Goal: Contribute content: Add original content to the website for others to see

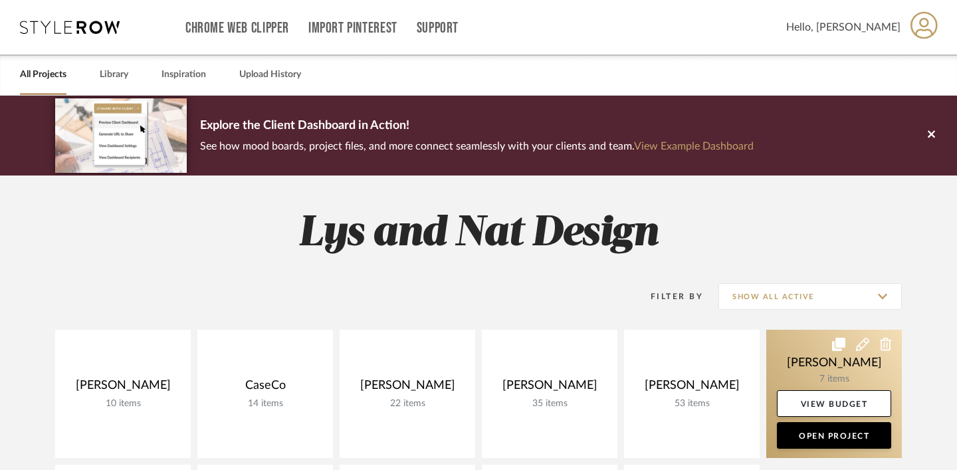
click at [799, 355] on link at bounding box center [834, 394] width 136 height 128
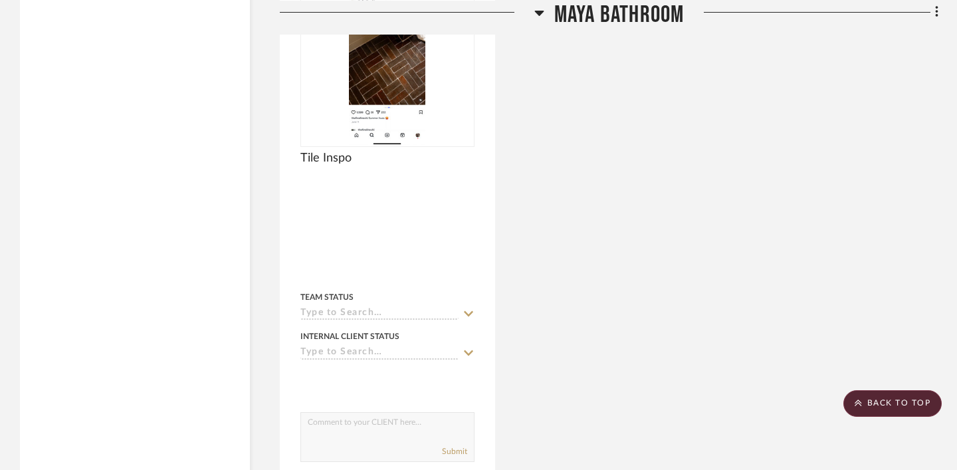
scroll to position [4853, 0]
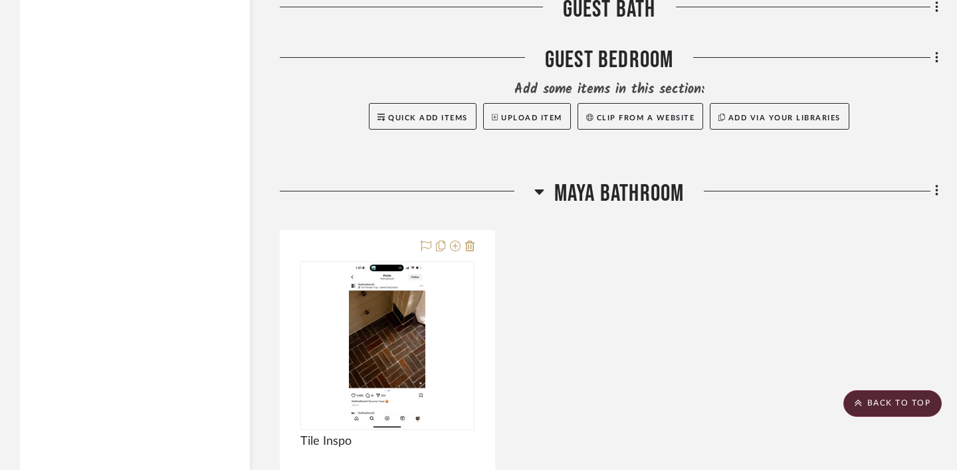
click at [538, 183] on icon at bounding box center [539, 191] width 10 height 16
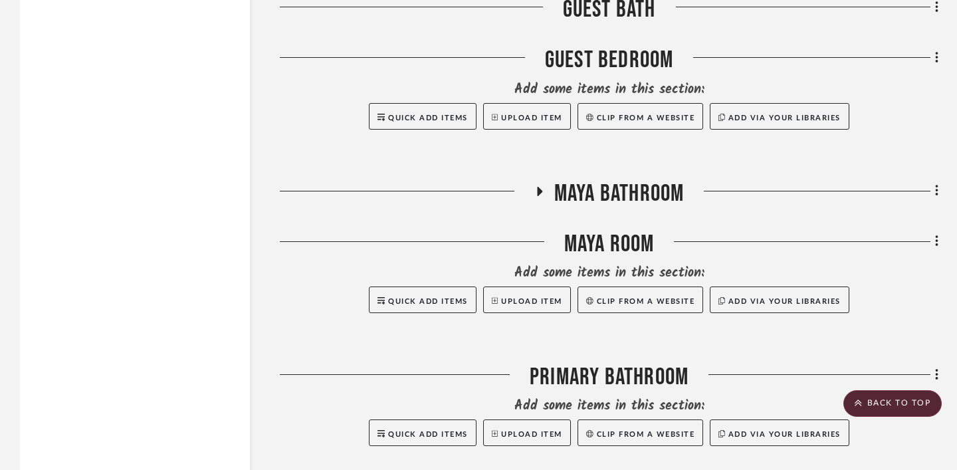
click at [538, 186] on icon at bounding box center [539, 191] width 16 height 10
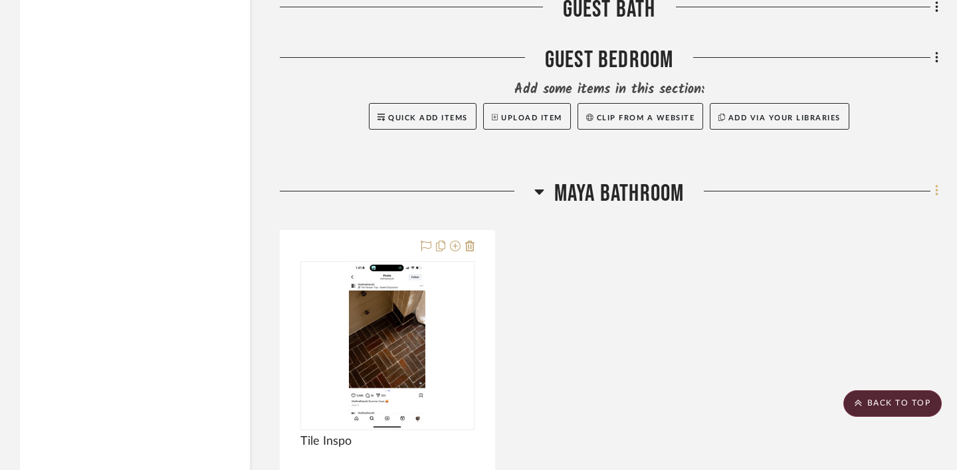
click at [932, 191] on fa-icon at bounding box center [934, 192] width 9 height 22
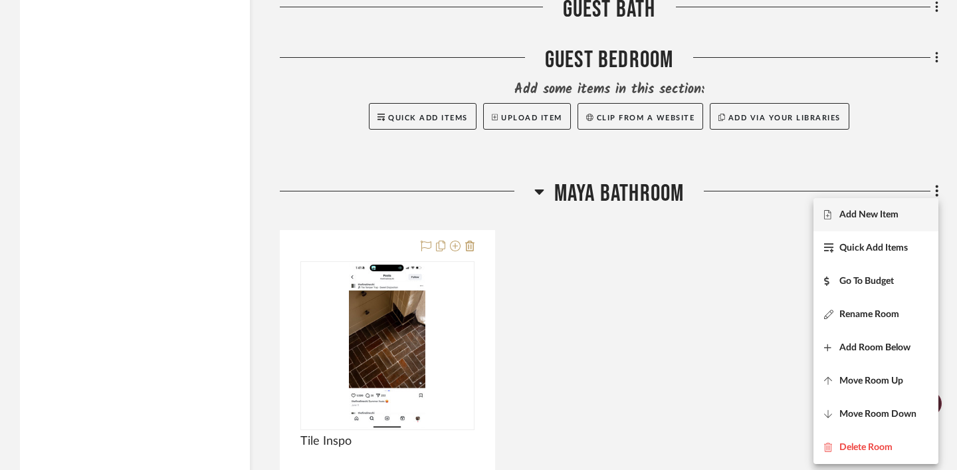
click at [881, 213] on span "Add New Item" at bounding box center [868, 214] width 59 height 11
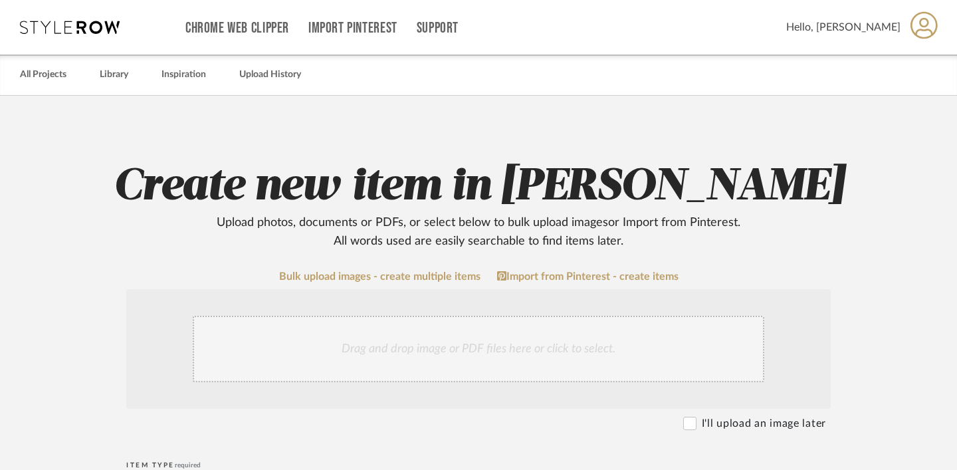
click at [428, 347] on div "Drag and drop image or PDF files here or click to select." at bounding box center [478, 349] width 571 height 66
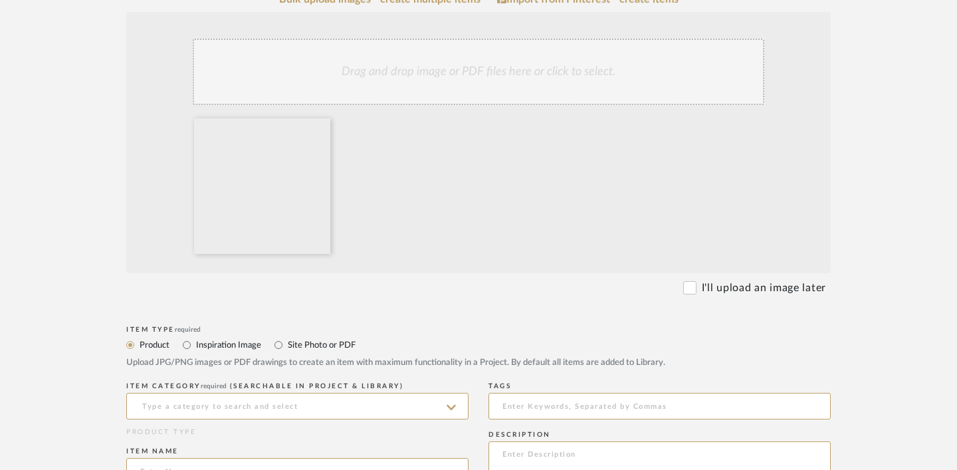
scroll to position [278, 0]
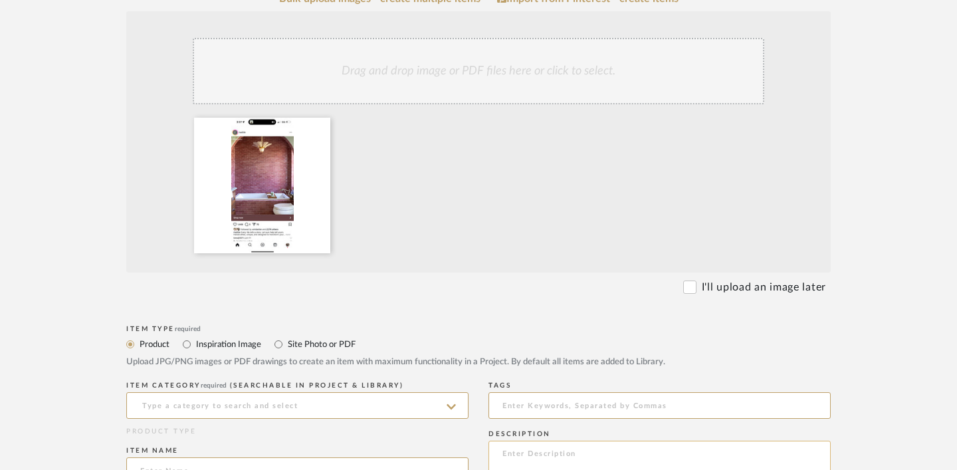
click at [524, 452] on textarea at bounding box center [659, 461] width 342 height 43
click at [405, 403] on input at bounding box center [297, 405] width 342 height 27
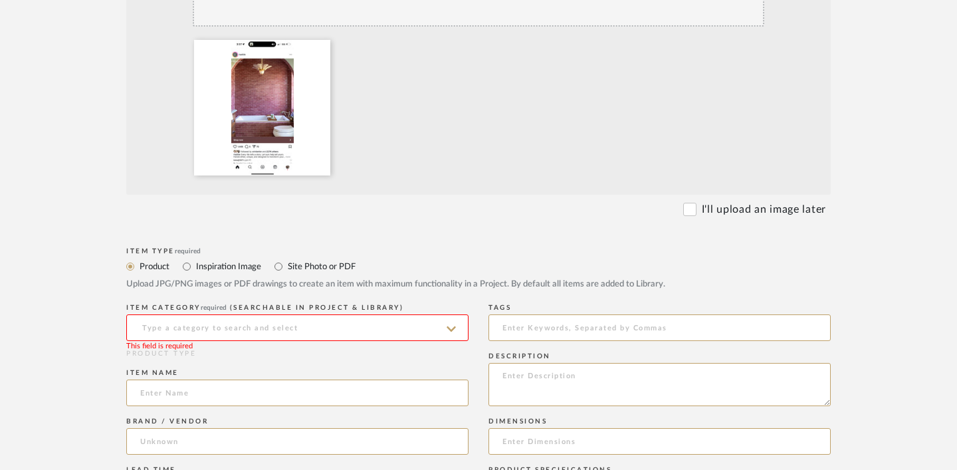
scroll to position [356, 0]
click at [385, 395] on input at bounding box center [297, 392] width 342 height 27
click at [581, 374] on textarea at bounding box center [659, 383] width 342 height 43
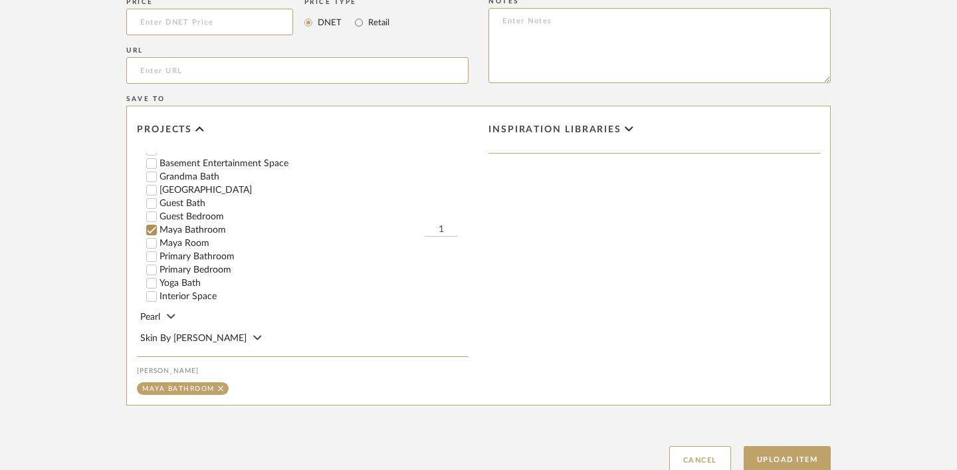
scroll to position [327, 0]
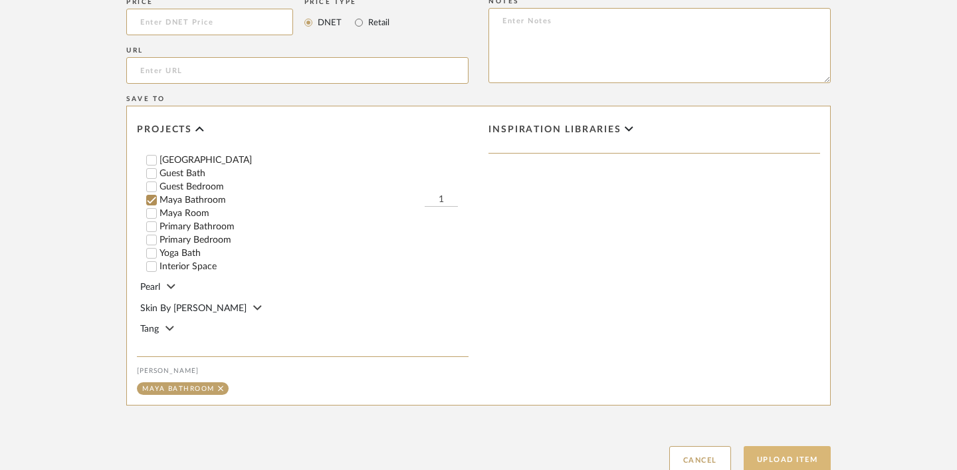
type textarea "Tiled Tub"
click at [757, 456] on button "Upload Item" at bounding box center [787, 459] width 88 height 27
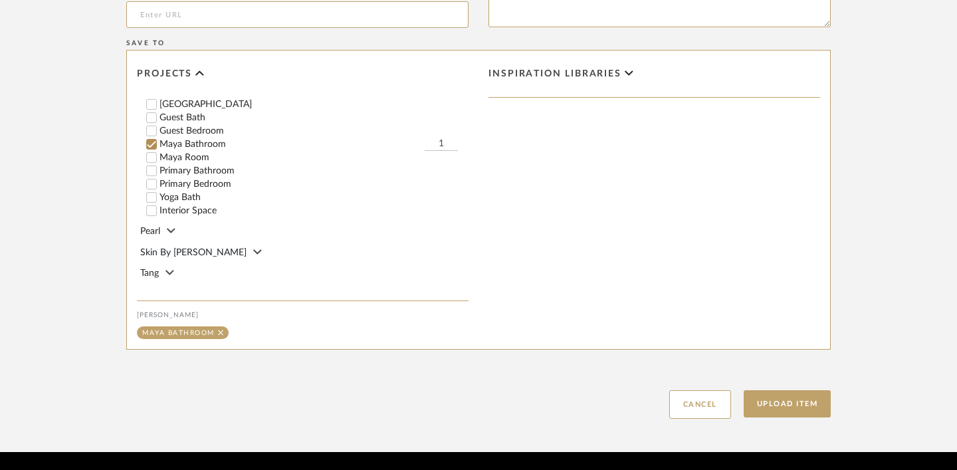
scroll to position [1001, 0]
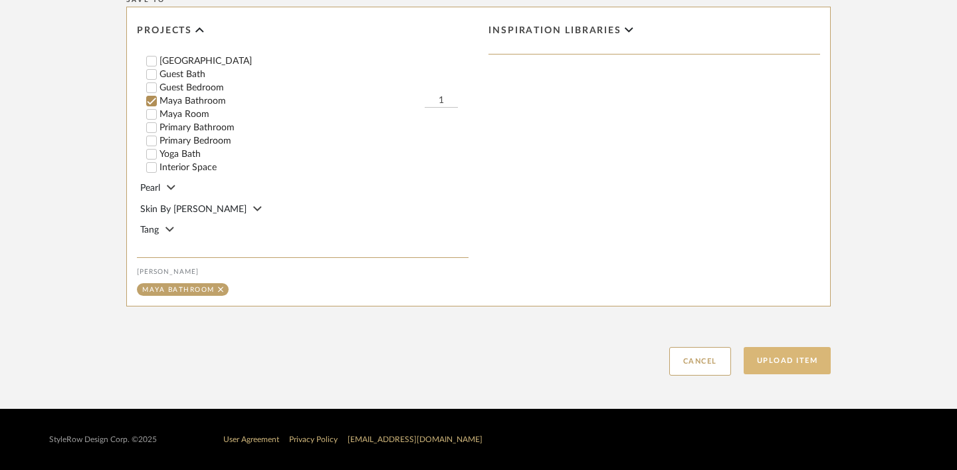
click at [782, 362] on button "Upload Item" at bounding box center [787, 360] width 88 height 27
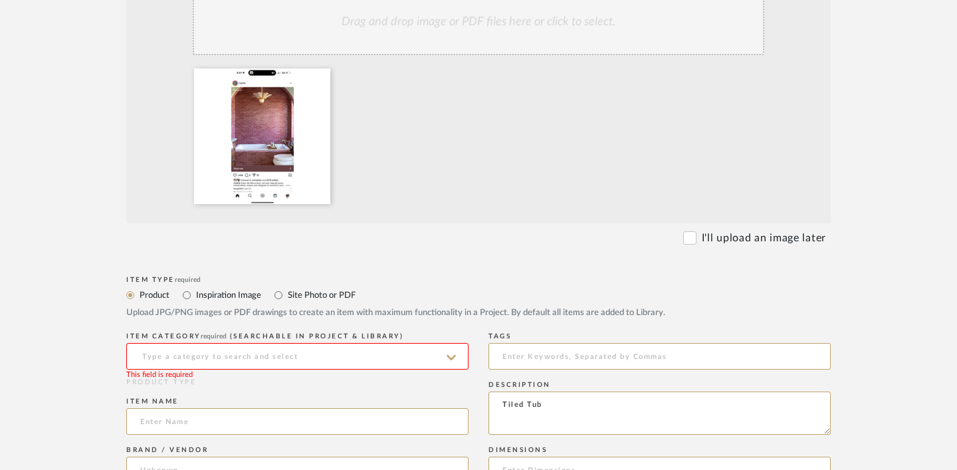
scroll to position [330, 0]
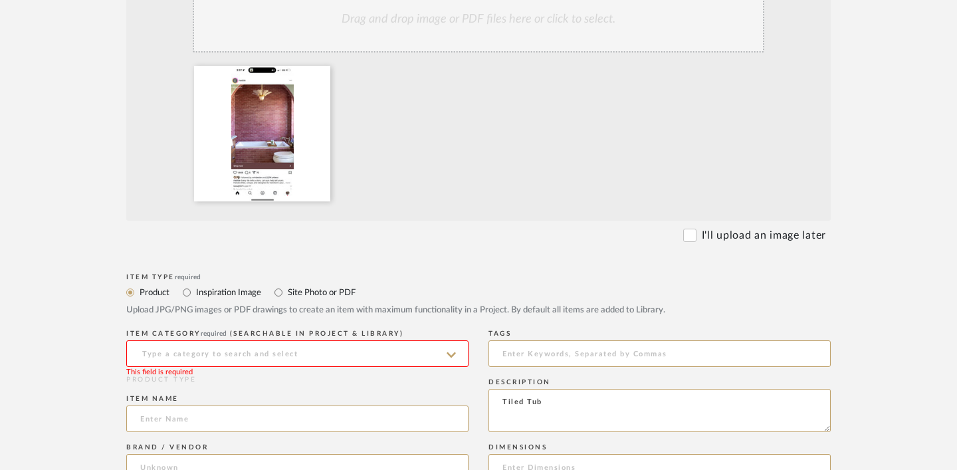
click at [385, 352] on input at bounding box center [297, 353] width 342 height 27
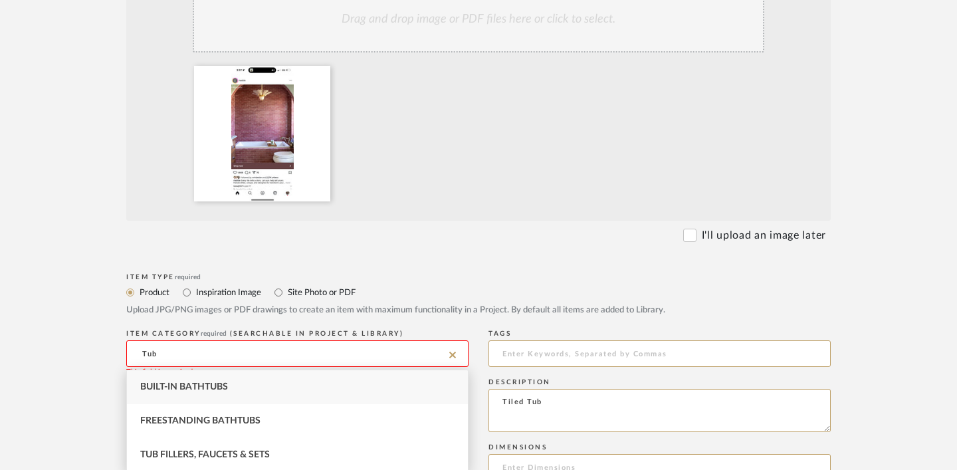
type input "Built-in Bathtubs"
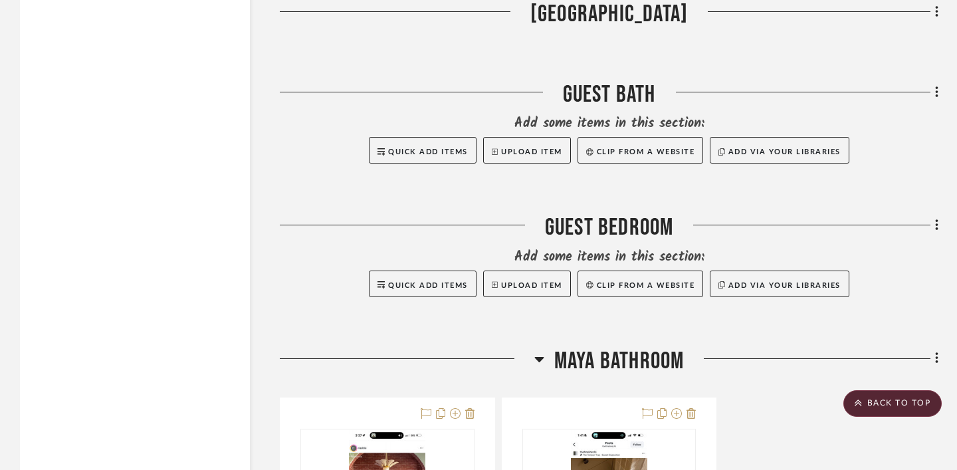
scroll to position [4544, 0]
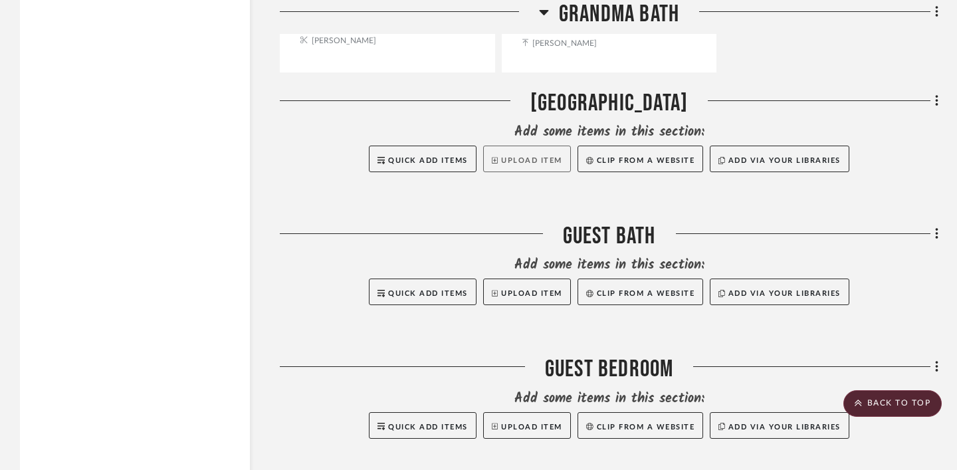
click at [549, 154] on button "Upload Item" at bounding box center [527, 159] width 88 height 27
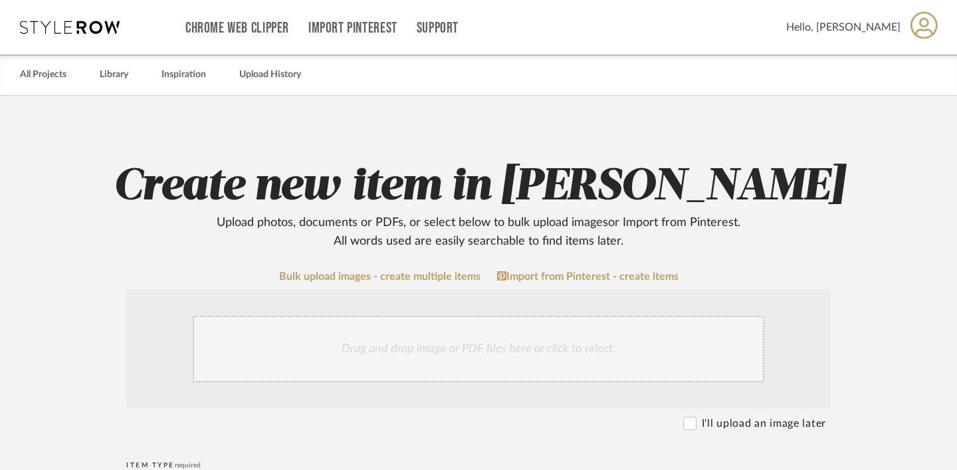
click at [411, 358] on div "Drag and drop image or PDF files here or click to select." at bounding box center [478, 349] width 571 height 66
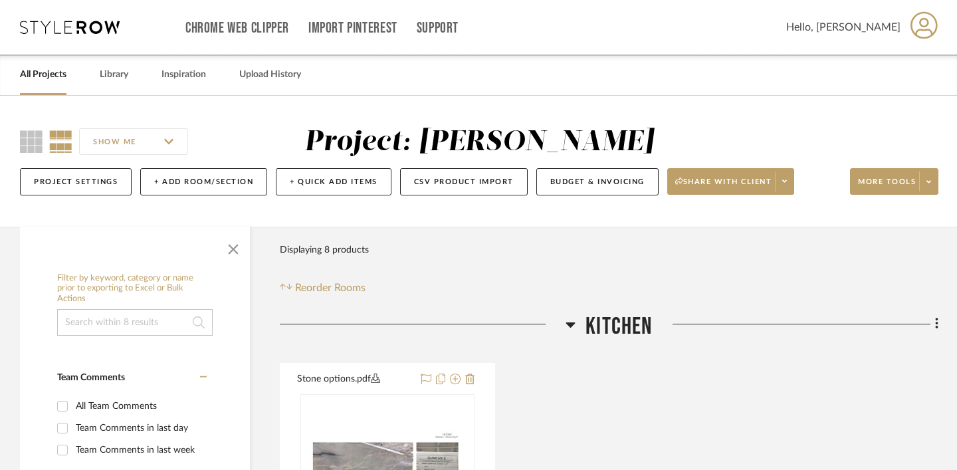
click at [571, 323] on icon at bounding box center [570, 324] width 9 height 5
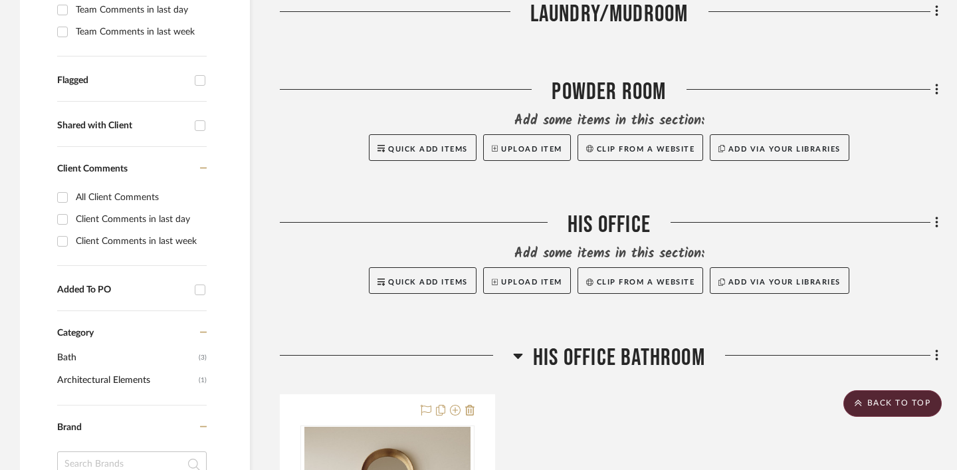
scroll to position [430, 0]
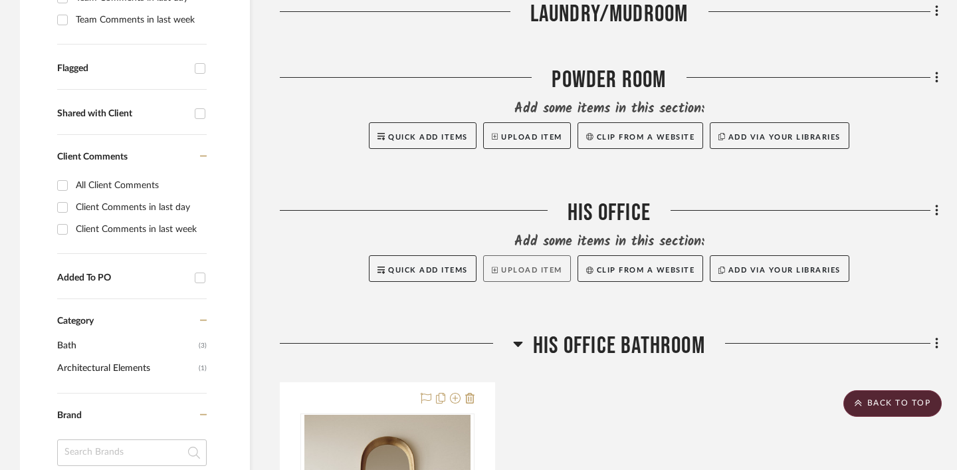
click at [526, 270] on button "Upload Item" at bounding box center [527, 268] width 88 height 27
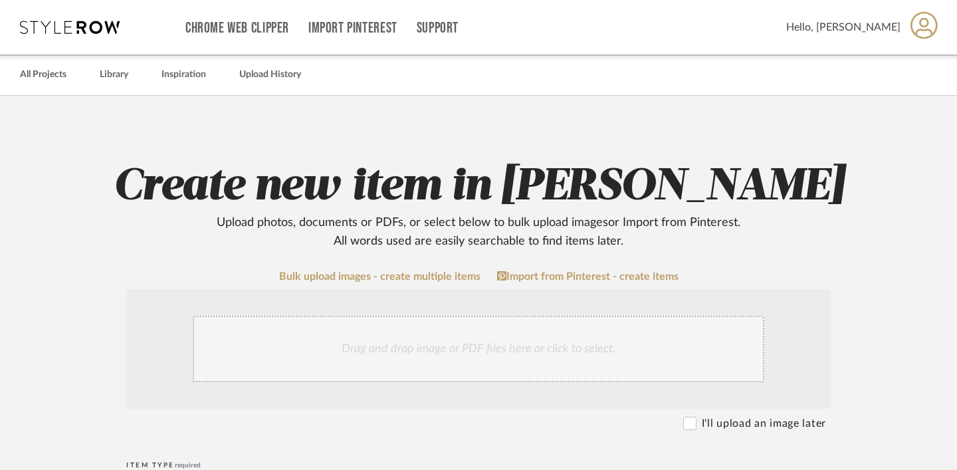
click at [415, 353] on div "Drag and drop image or PDF files here or click to select." at bounding box center [478, 349] width 571 height 66
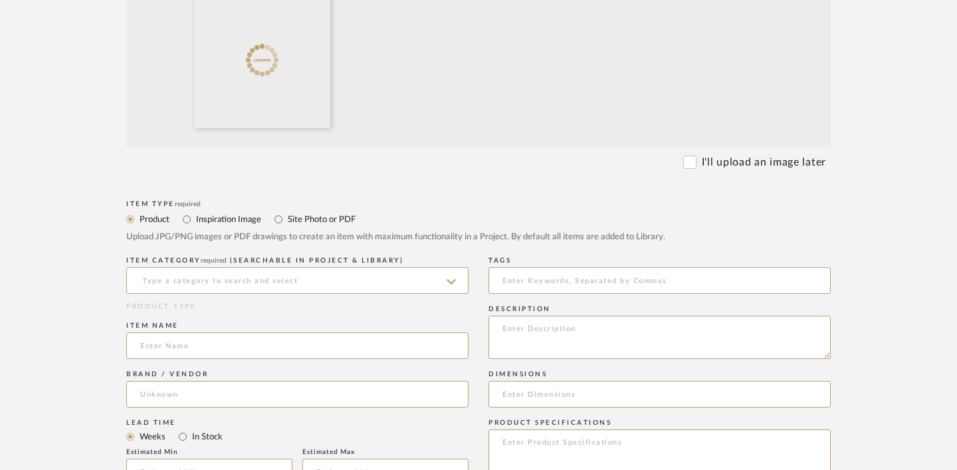
scroll to position [433, 0]
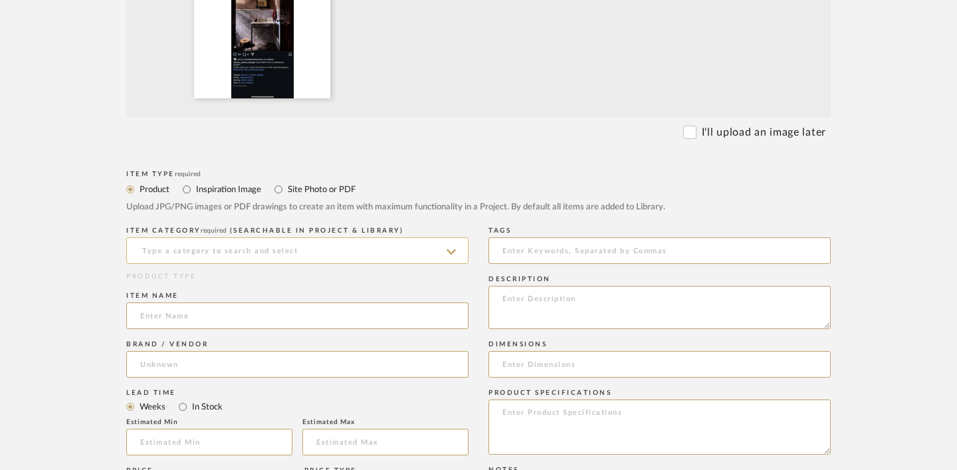
click at [293, 249] on input at bounding box center [297, 250] width 342 height 27
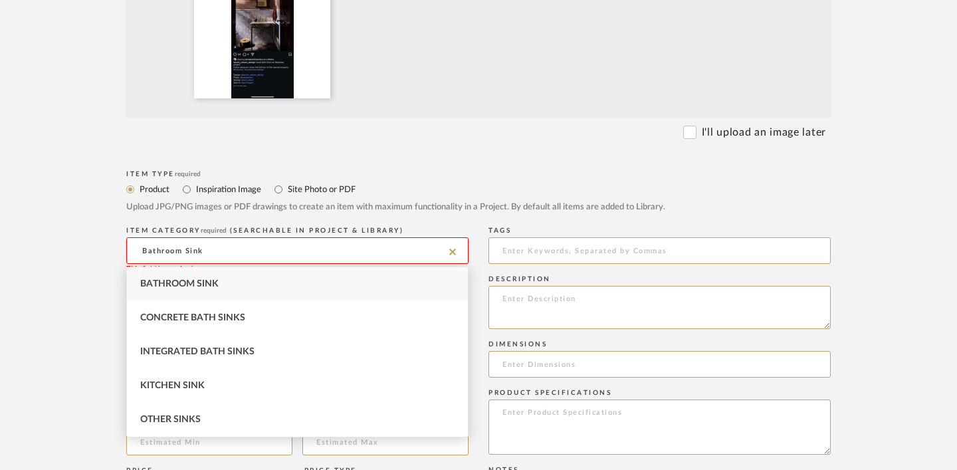
type input "Bathroom Sink"
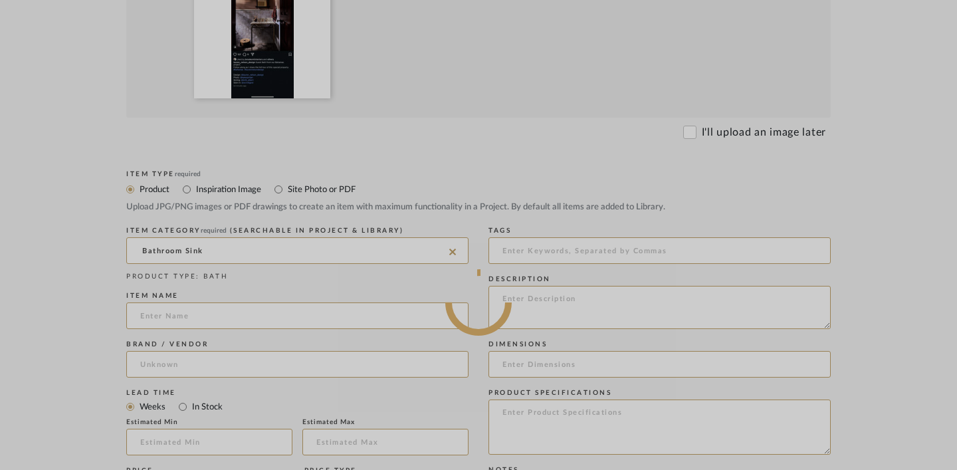
click at [610, 300] on div at bounding box center [478, 302] width 957 height 1470
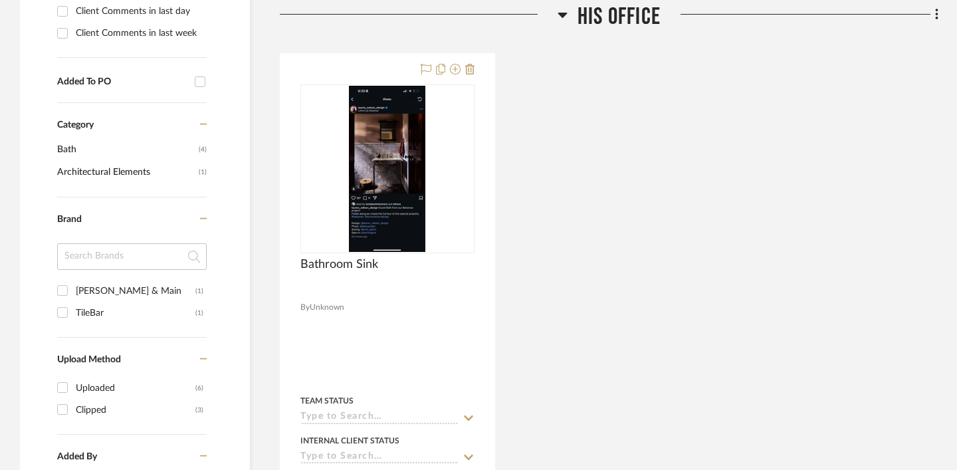
scroll to position [629, 0]
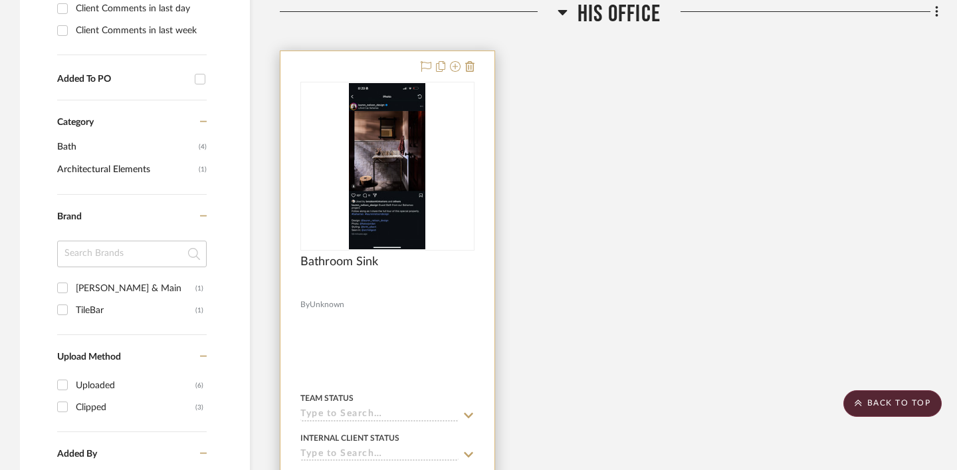
click at [375, 321] on div at bounding box center [387, 341] width 214 height 581
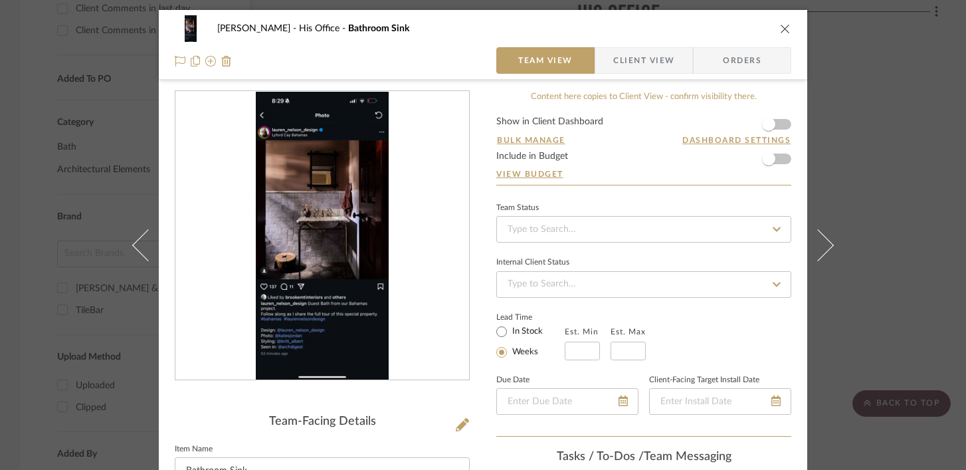
scroll to position [169, 0]
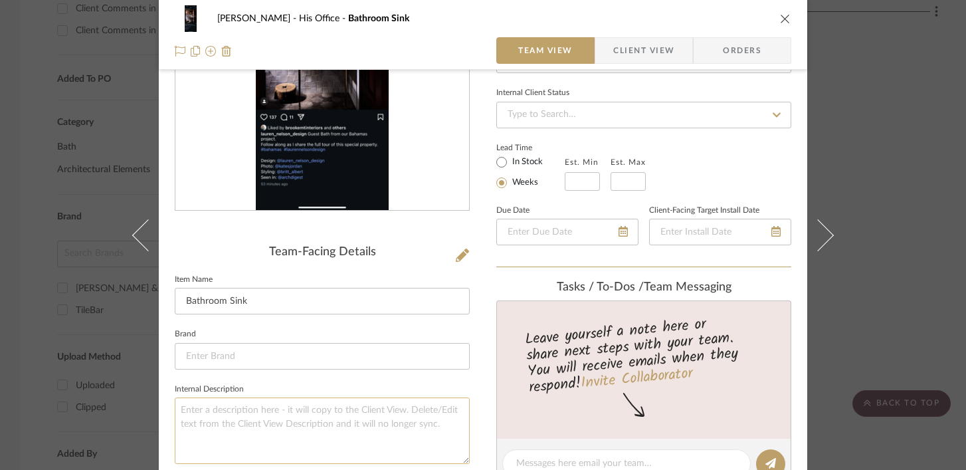
click at [328, 410] on textarea at bounding box center [322, 430] width 295 height 66
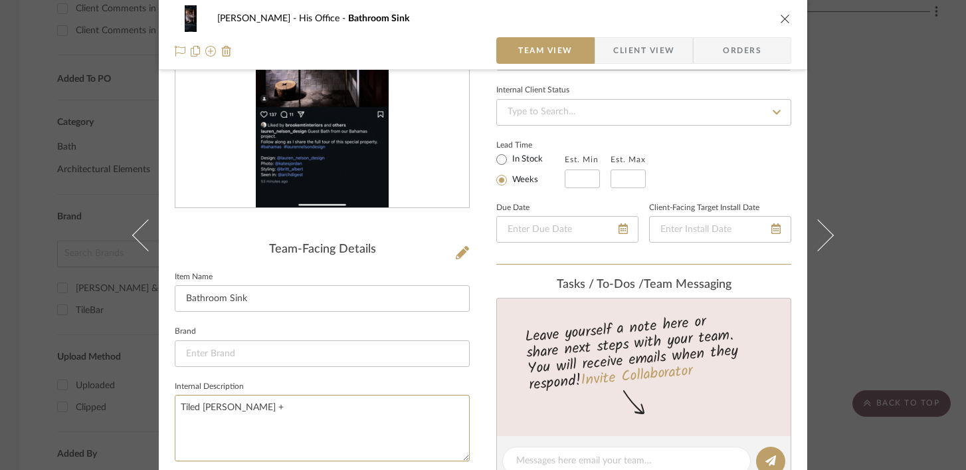
scroll to position [173, 0]
click at [215, 406] on textarea "Tiled [PERSON_NAME] + Marble Pencil Trim" at bounding box center [322, 426] width 295 height 66
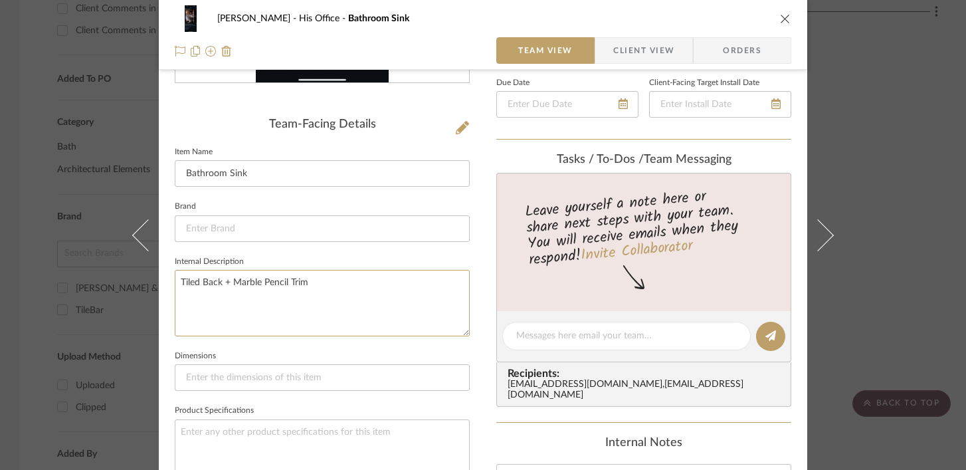
scroll to position [302, 0]
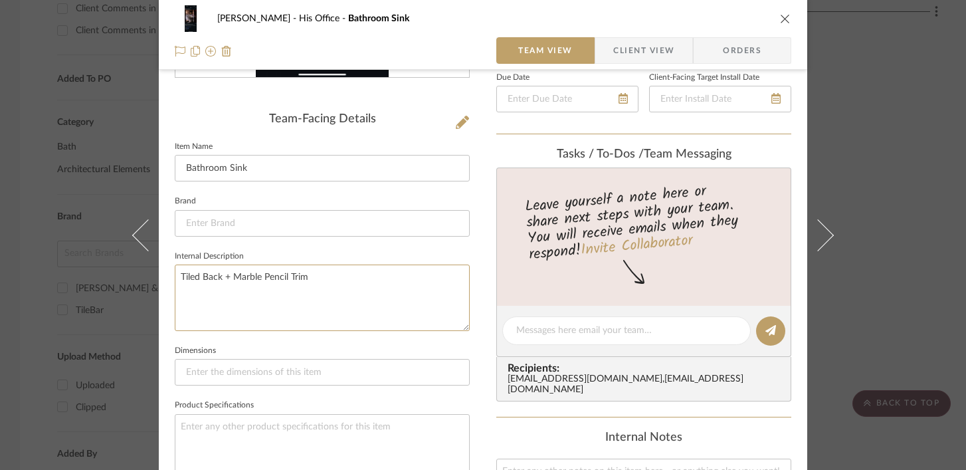
type textarea "Tiled Back + Marble Pencil Trim"
click at [931, 146] on div "[PERSON_NAME] His Office Bathroom Sink Team View Client View Orders Team-Facing…" at bounding box center [483, 235] width 966 height 470
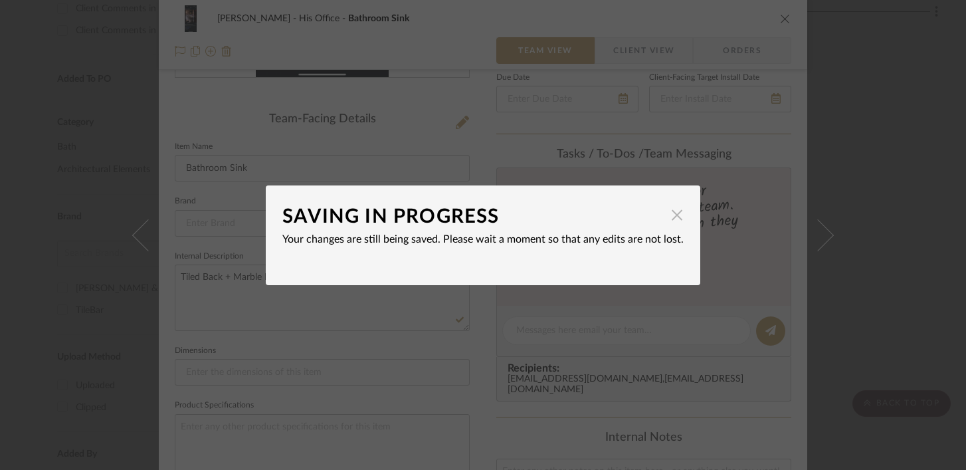
click at [674, 216] on span "button" at bounding box center [677, 215] width 27 height 27
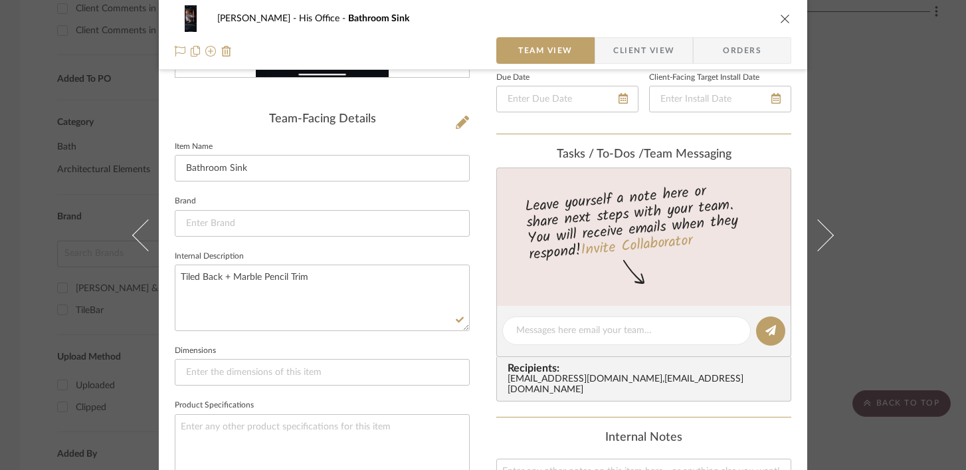
click at [854, 144] on div "[PERSON_NAME] His Office Bathroom Sink Team View Client View Orders Team-Facing…" at bounding box center [483, 235] width 966 height 470
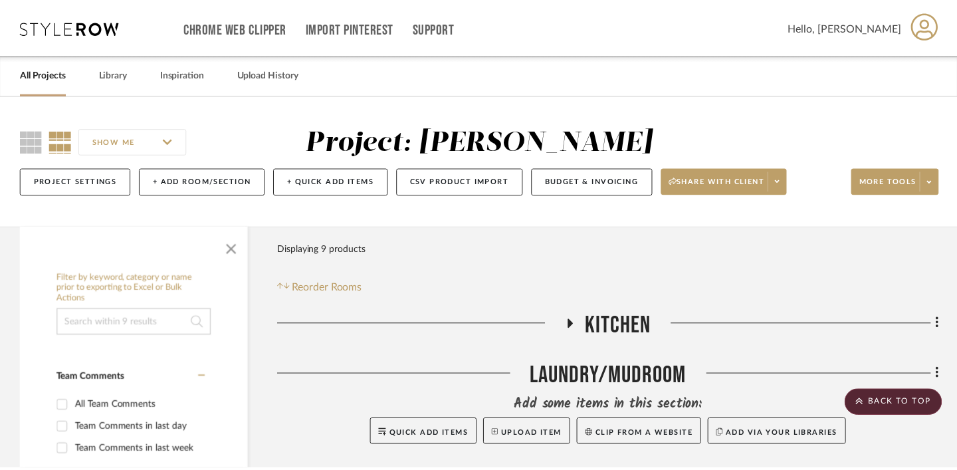
scroll to position [629, 0]
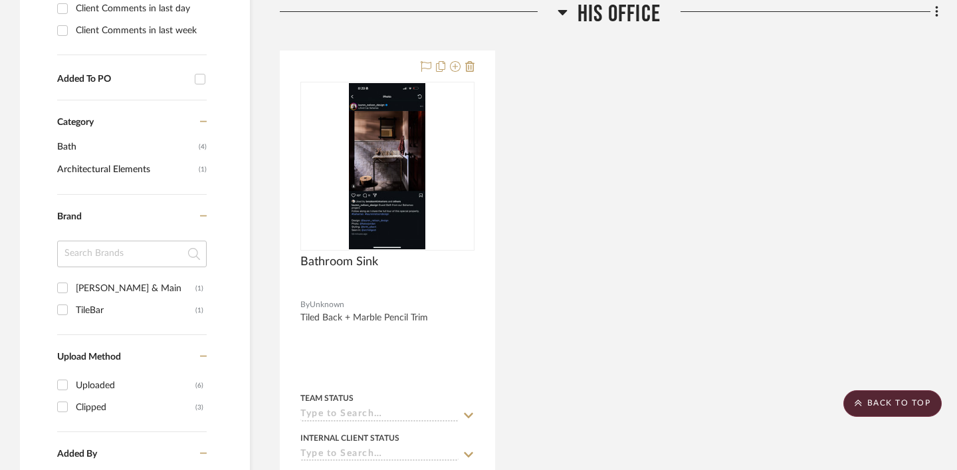
click at [559, 11] on icon at bounding box center [562, 12] width 9 height 5
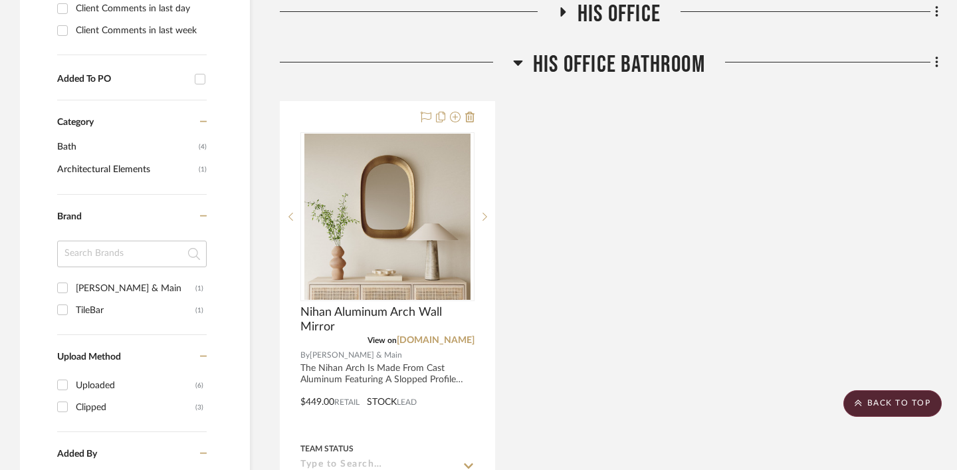
click at [514, 61] on icon at bounding box center [518, 62] width 9 height 5
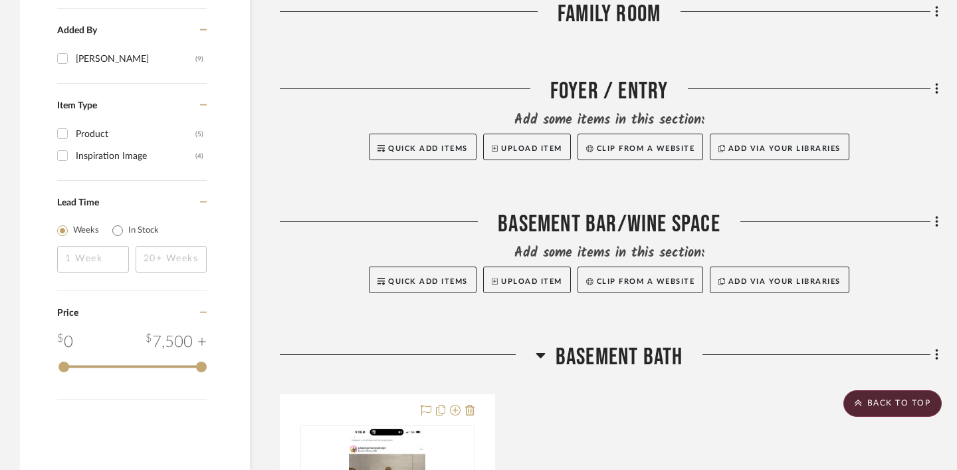
scroll to position [1153, 0]
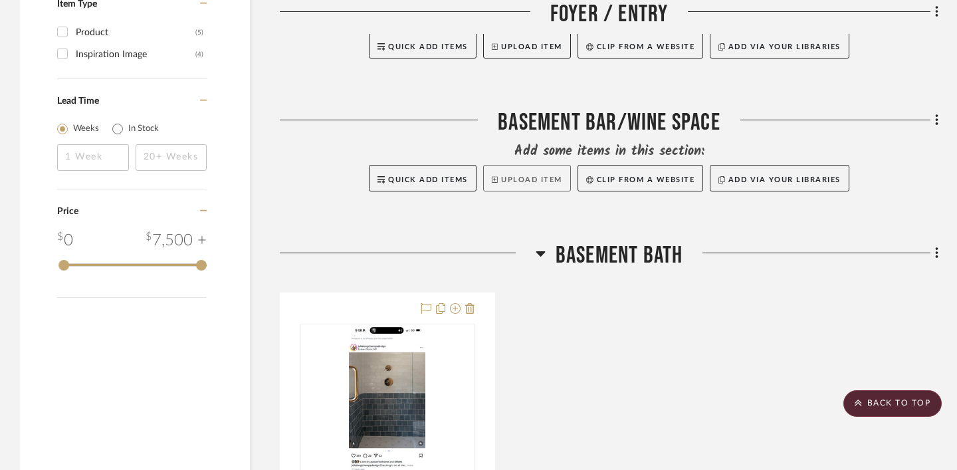
click at [535, 179] on button "Upload Item" at bounding box center [527, 178] width 88 height 27
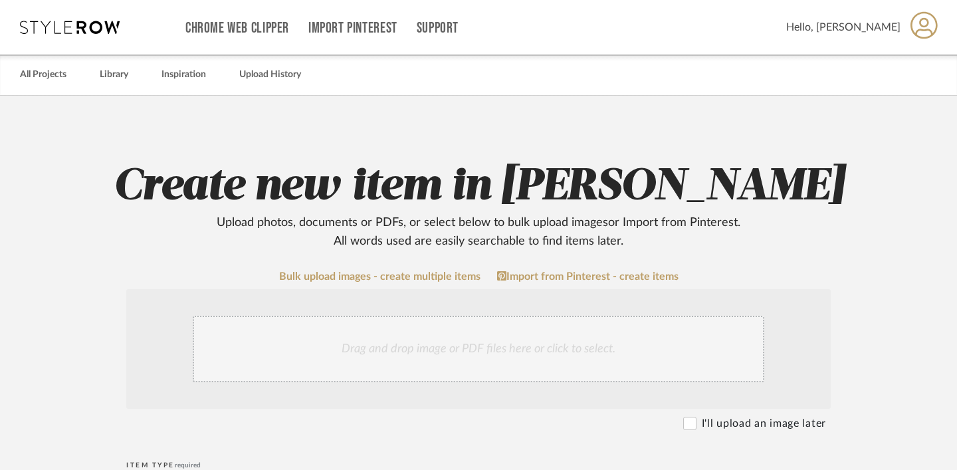
click at [427, 350] on div "Drag and drop image or PDF files here or click to select." at bounding box center [478, 349] width 571 height 66
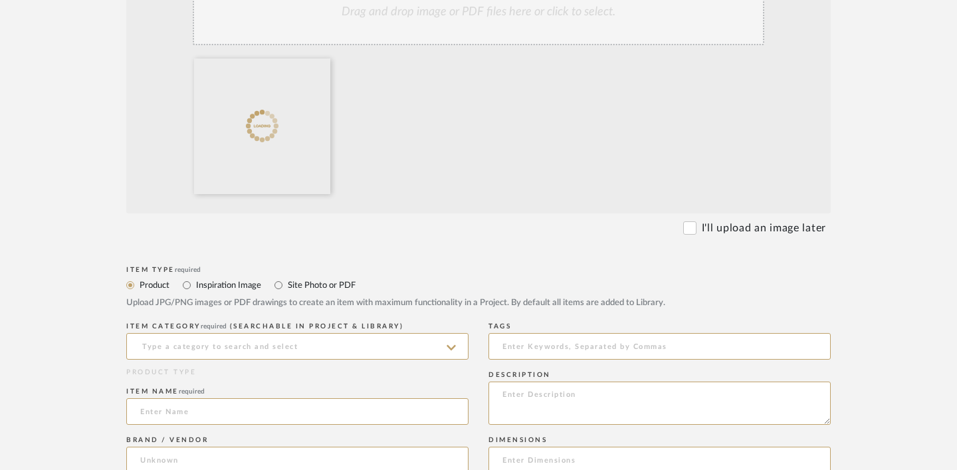
scroll to position [349, 0]
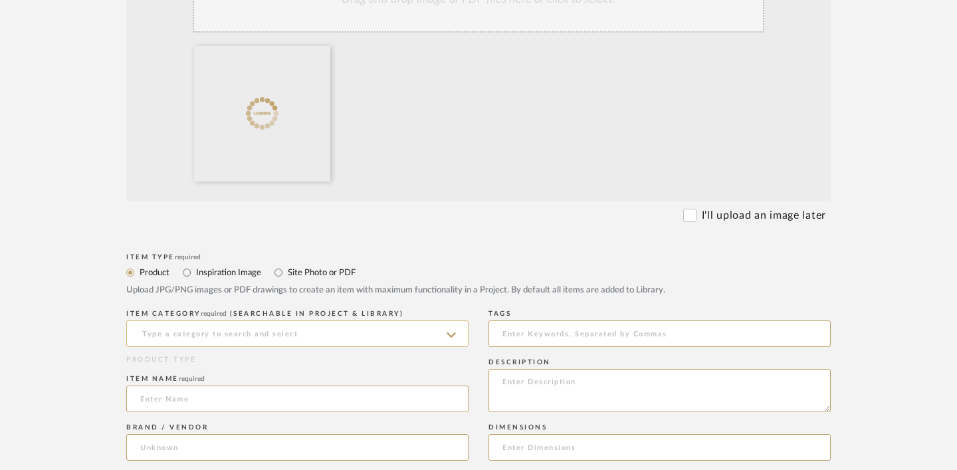
click at [398, 332] on input at bounding box center [297, 333] width 342 height 27
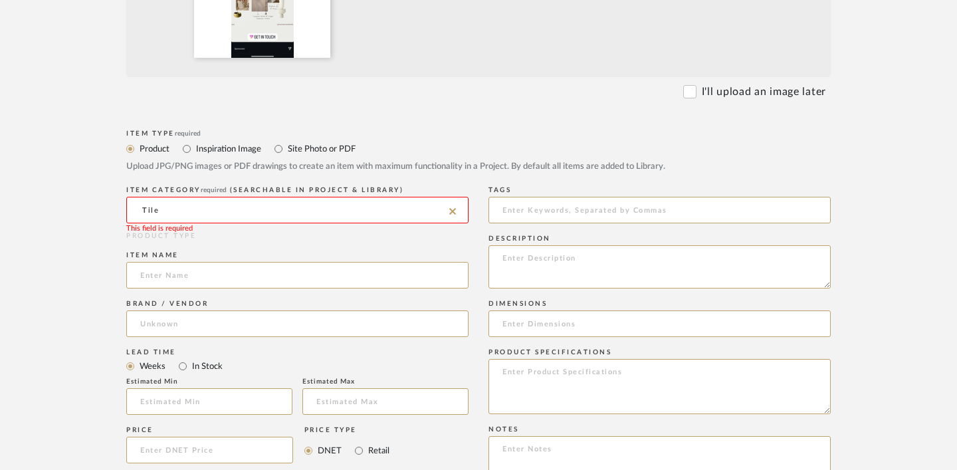
scroll to position [475, 0]
click at [238, 209] on input "Tile" at bounding box center [297, 208] width 342 height 27
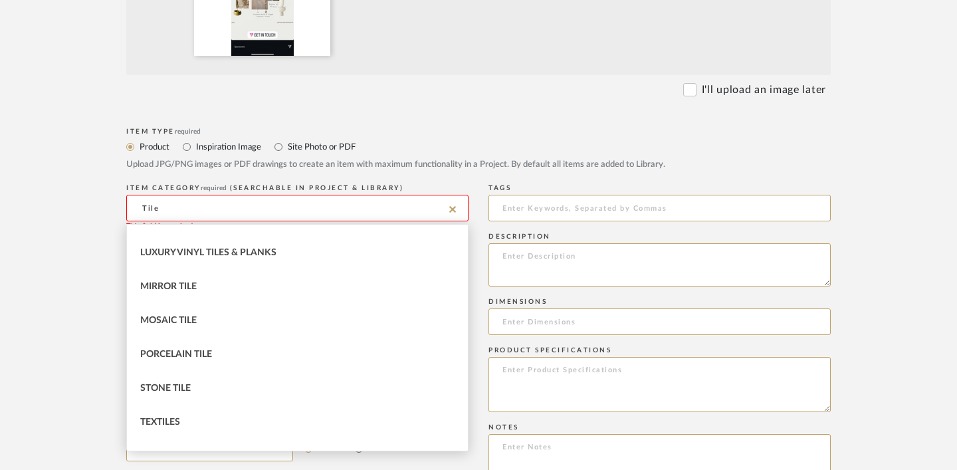
scroll to position [248, 0]
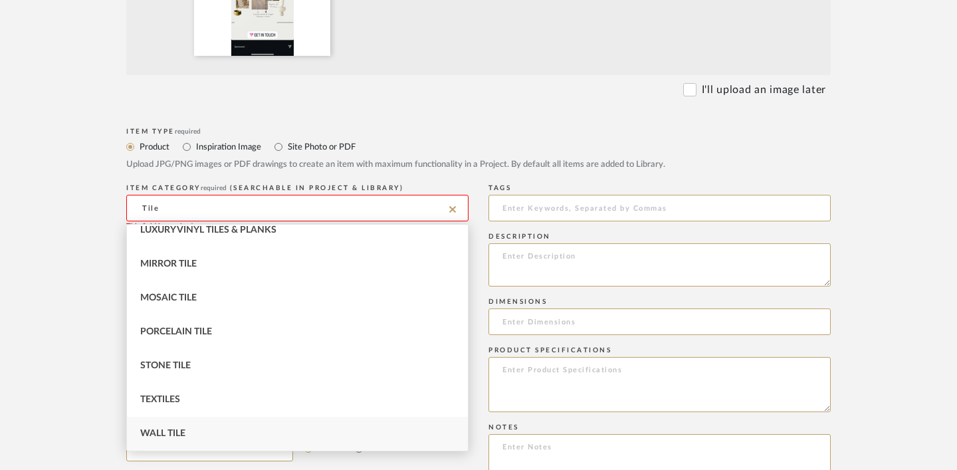
click at [169, 438] on span "Wall Tile" at bounding box center [162, 433] width 45 height 9
type input "Wall Tile"
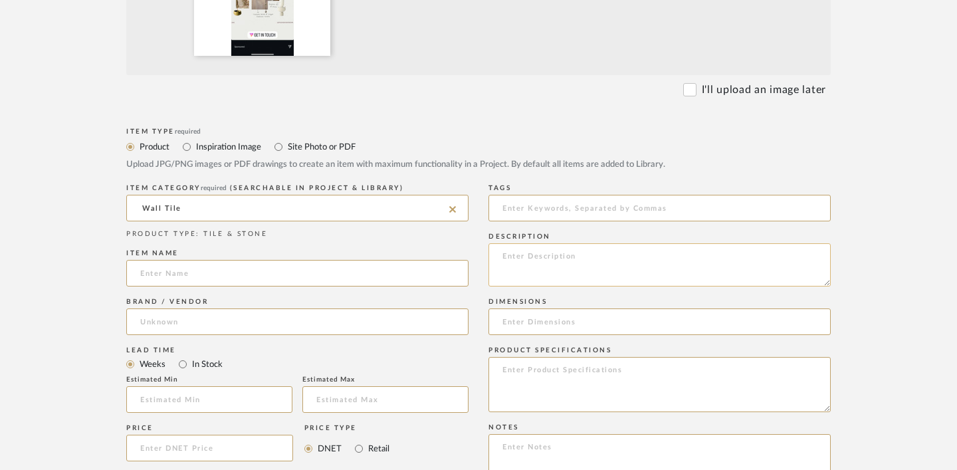
click at [558, 267] on textarea at bounding box center [659, 264] width 342 height 43
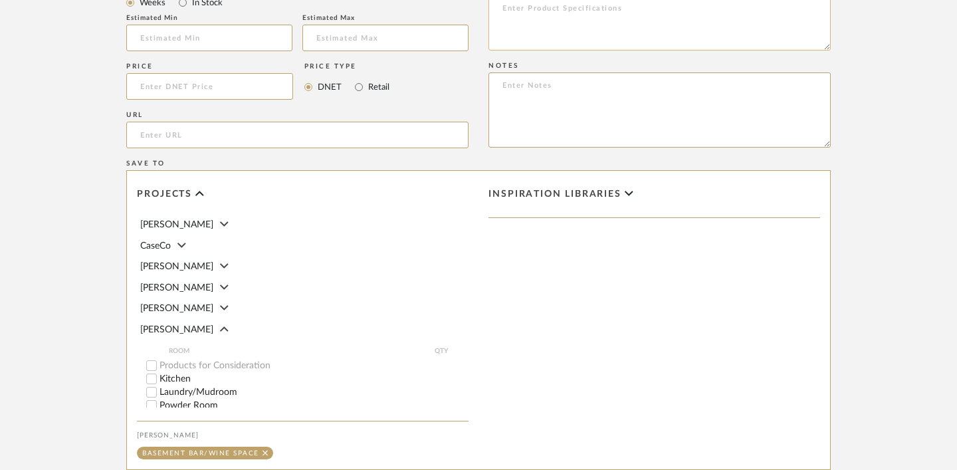
scroll to position [963, 0]
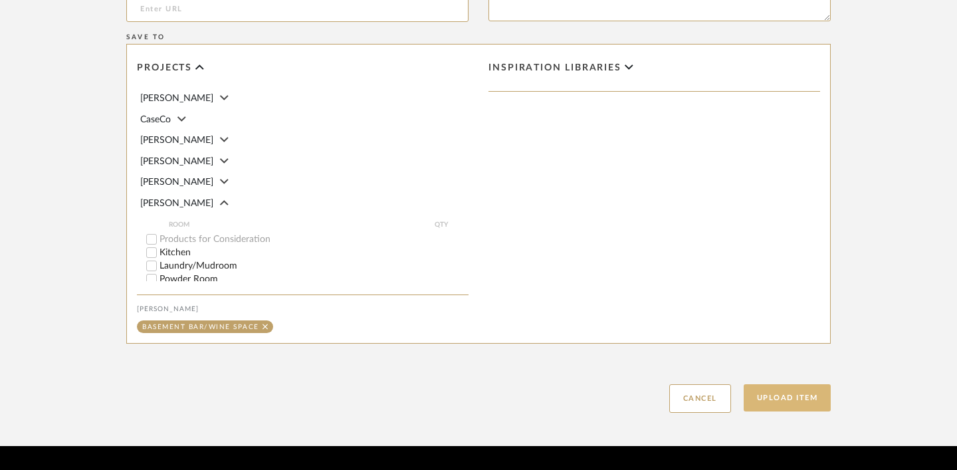
type textarea "Wall Tile + Stone Splash"
click at [797, 397] on button "Upload Item" at bounding box center [787, 397] width 88 height 27
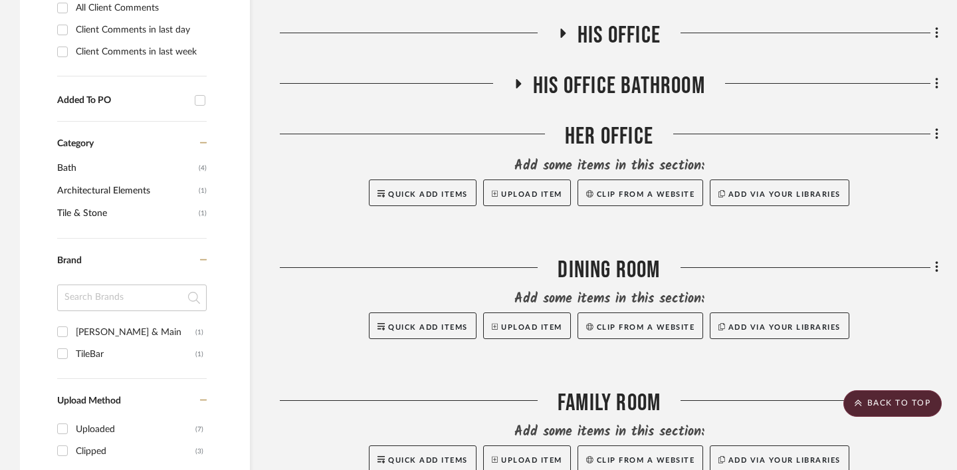
scroll to position [604, 0]
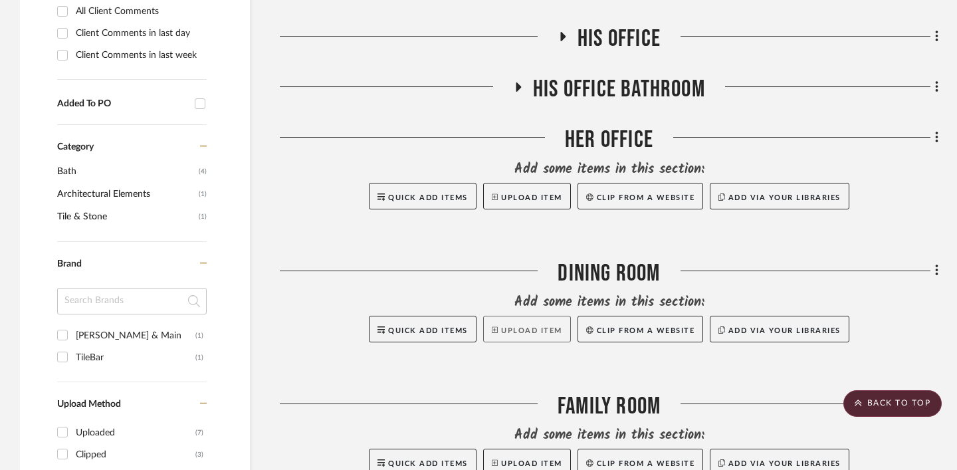
click at [526, 330] on button "Upload Item" at bounding box center [527, 329] width 88 height 27
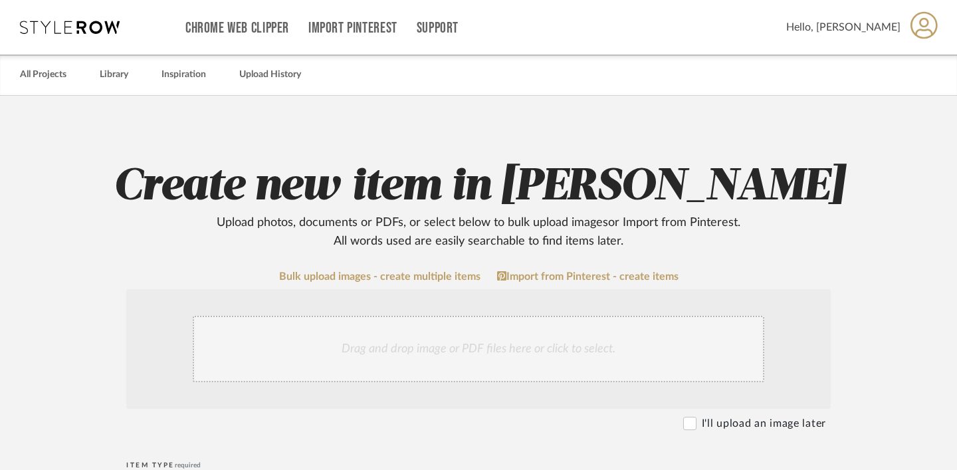
click at [403, 330] on div "Drag and drop image or PDF files here or click to select." at bounding box center [478, 349] width 571 height 66
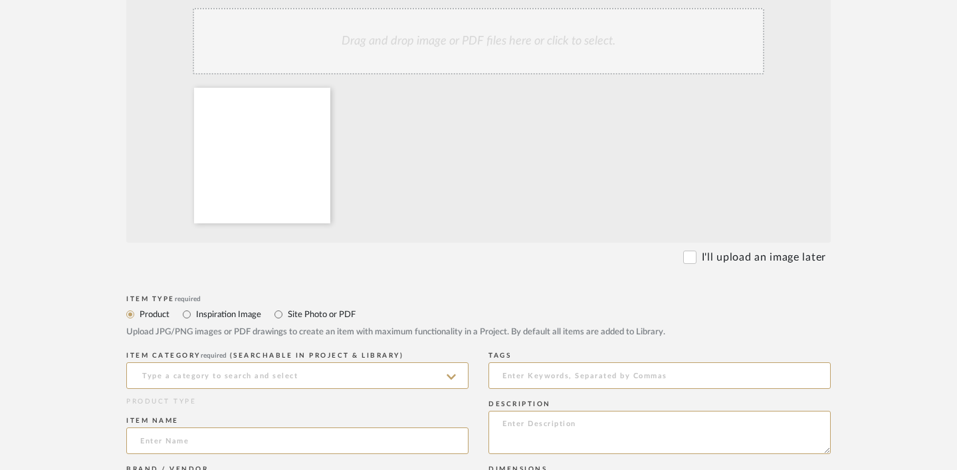
scroll to position [310, 0]
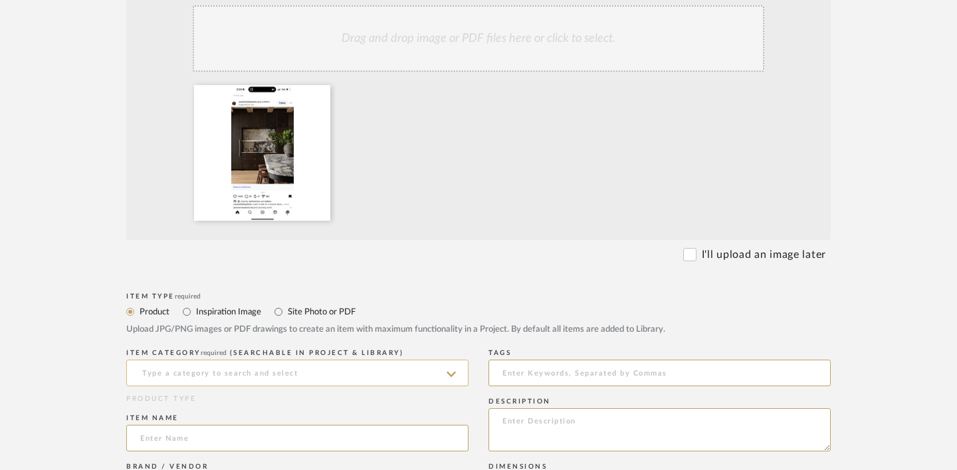
click at [288, 377] on input at bounding box center [297, 372] width 342 height 27
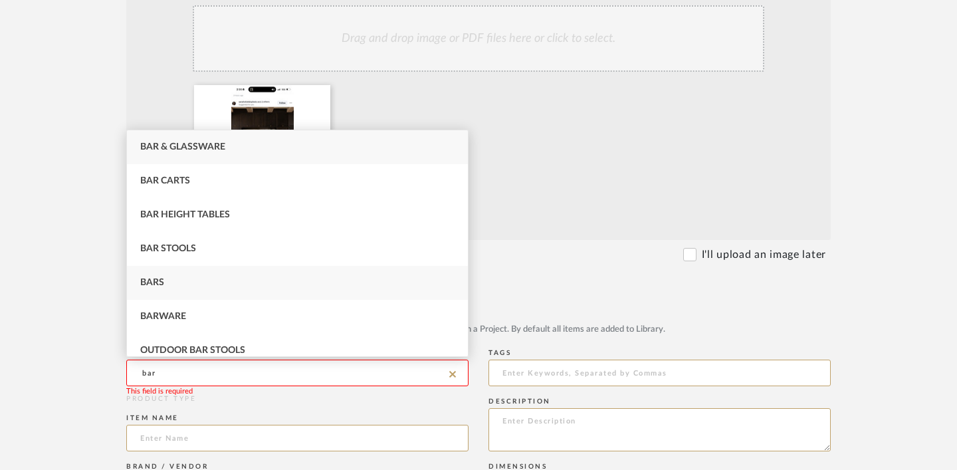
click at [268, 284] on div "Bars" at bounding box center [297, 283] width 341 height 34
type input "Bars"
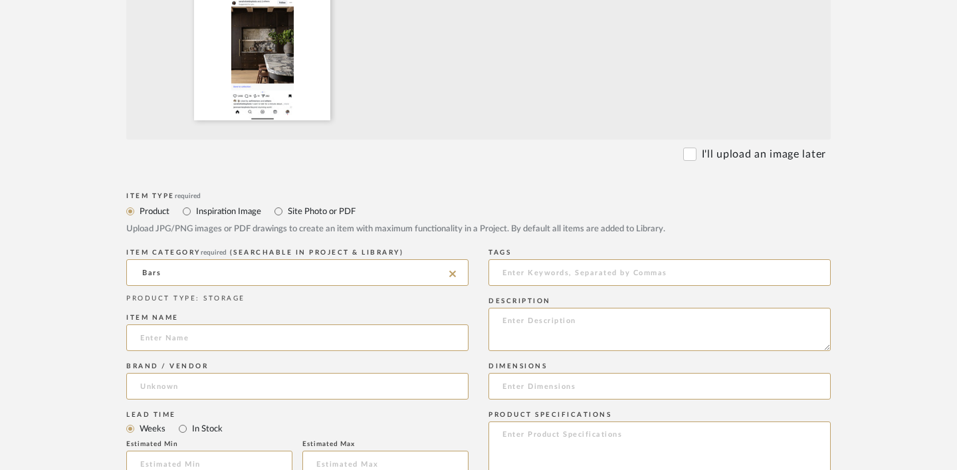
scroll to position [443, 0]
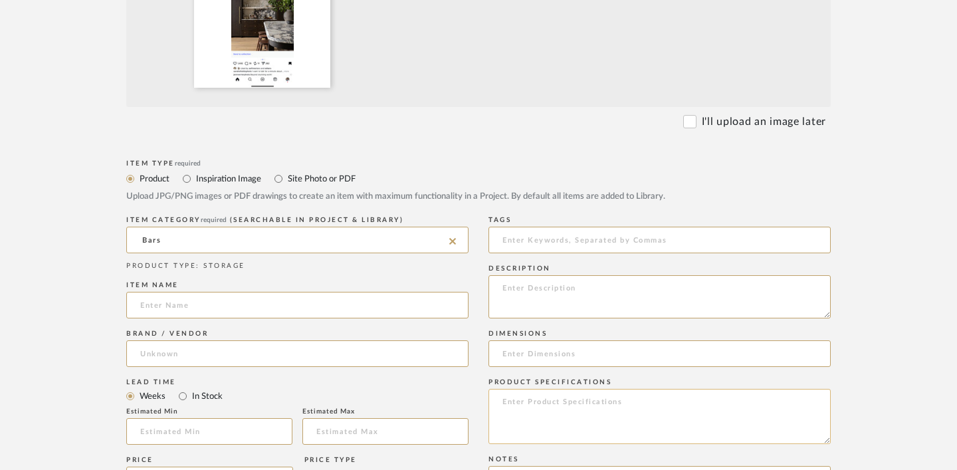
click at [527, 414] on textarea at bounding box center [659, 416] width 342 height 55
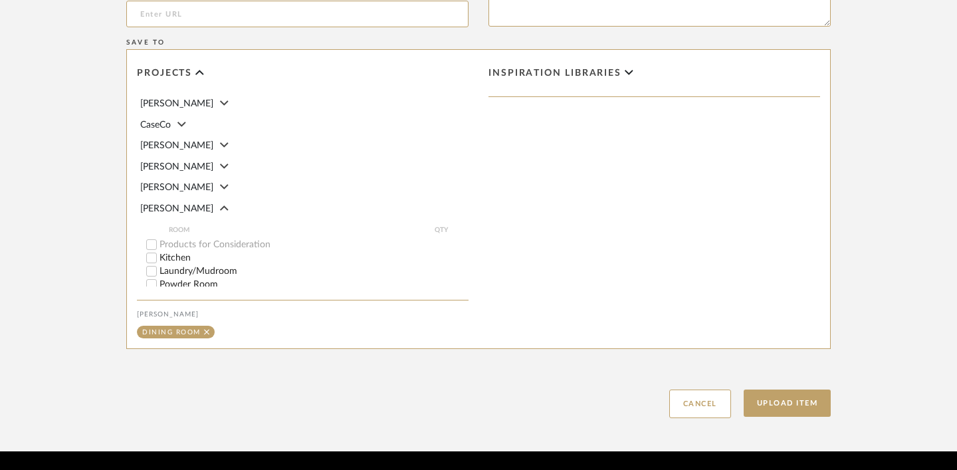
scroll to position [1001, 0]
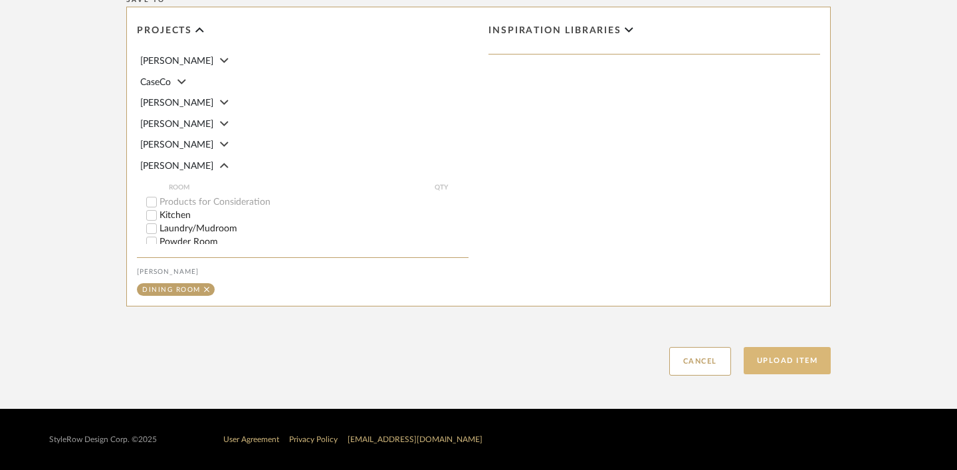
type textarea "stone splash + shelf inset"
click at [815, 363] on button "Upload Item" at bounding box center [787, 360] width 88 height 27
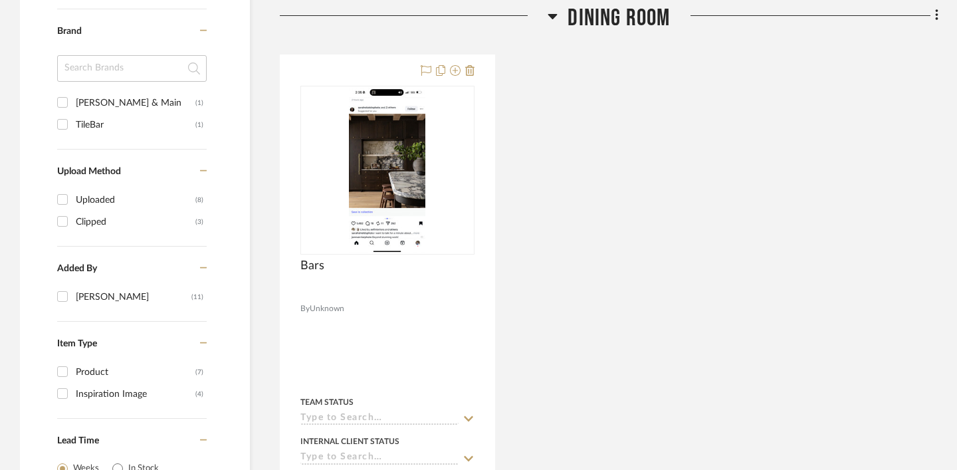
scroll to position [862, 0]
